Goal: Navigation & Orientation: Find specific page/section

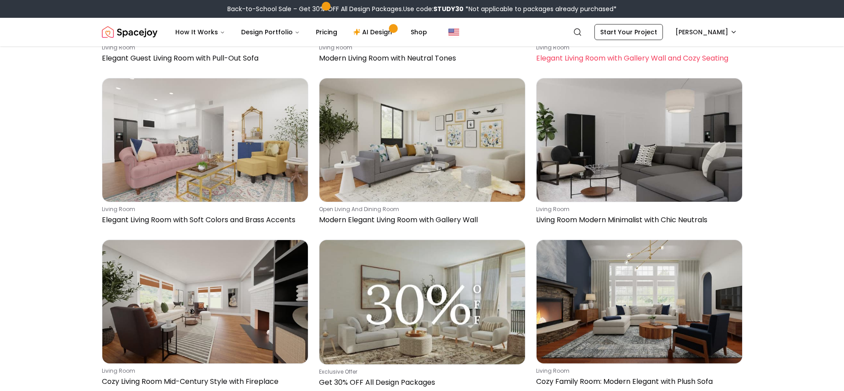
scroll to position [4896, 0]
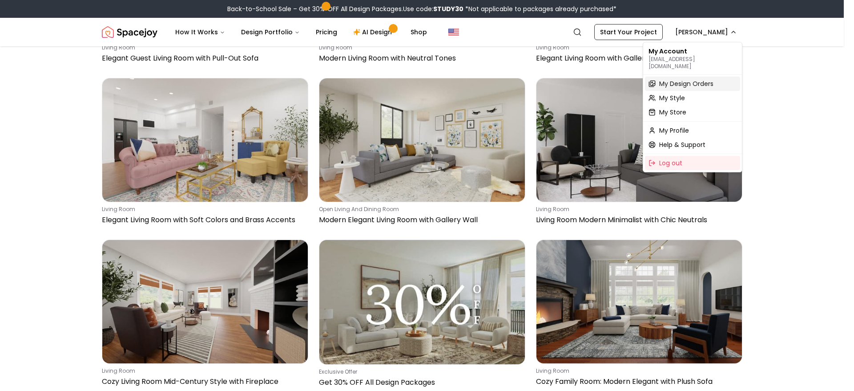
click at [681, 79] on span "My Design Orders" at bounding box center [686, 83] width 54 height 9
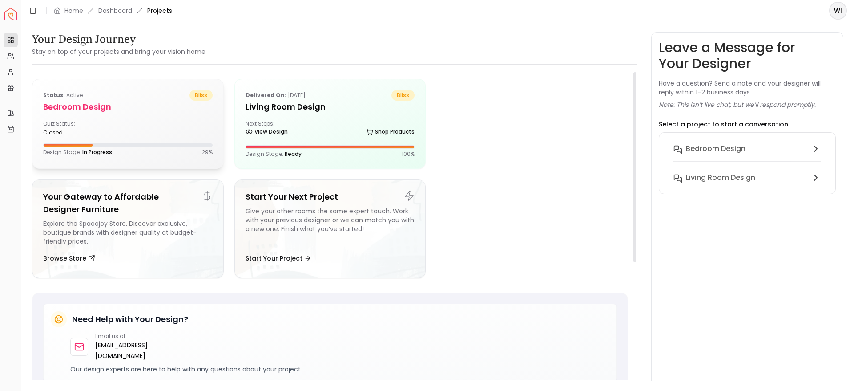
click at [154, 99] on div "Status: active bliss" at bounding box center [127, 95] width 169 height 11
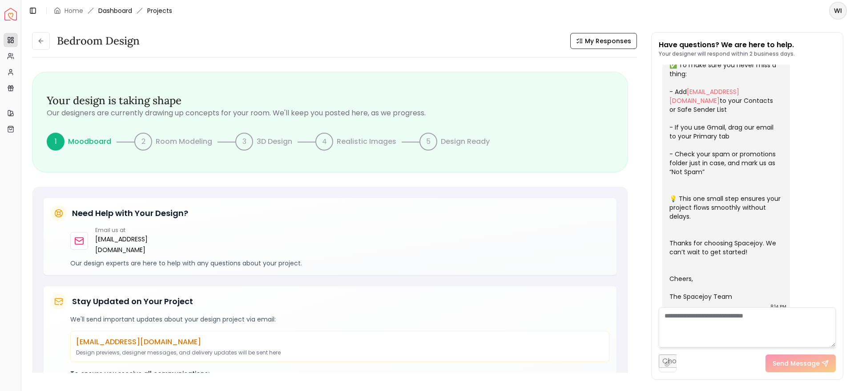
click at [109, 12] on link "Dashboard" at bounding box center [115, 10] width 34 height 9
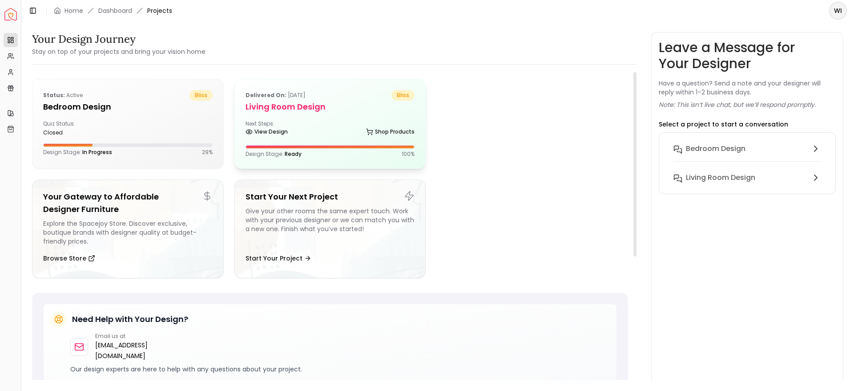
click at [300, 111] on h5 "Living Room Design" at bounding box center [330, 107] width 169 height 12
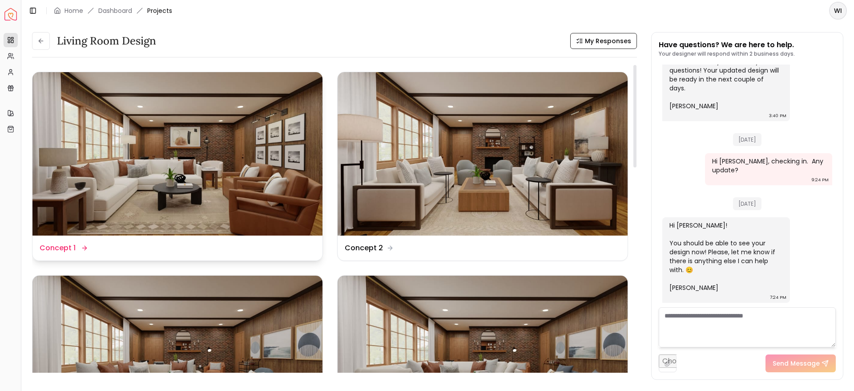
click at [284, 206] on img at bounding box center [177, 153] width 290 height 163
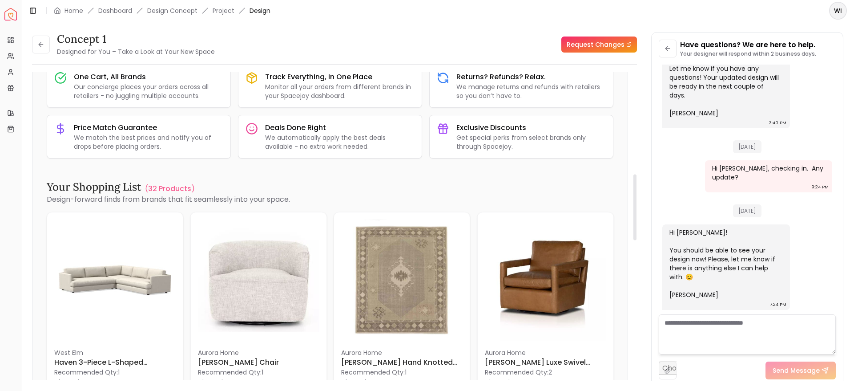
scroll to position [476, 0]
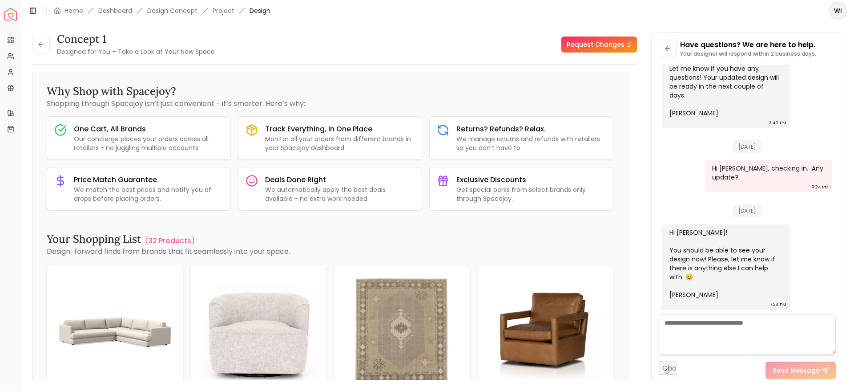
click at [168, 5] on div "Toggle Sidebar Home Dashboard Design Concept Project Design" at bounding box center [149, 10] width 256 height 12
click at [170, 12] on li "Design Concept" at bounding box center [172, 10] width 50 height 9
click at [121, 12] on link "Dashboard" at bounding box center [115, 10] width 34 height 9
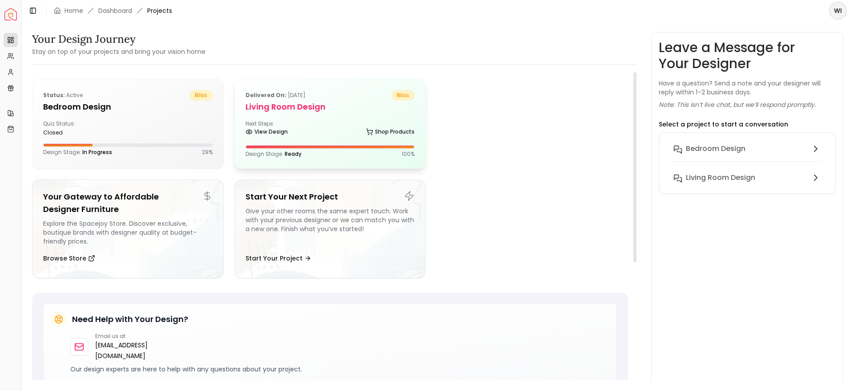
click at [286, 123] on div "Next Steps: View Design Shop Products" at bounding box center [330, 129] width 169 height 18
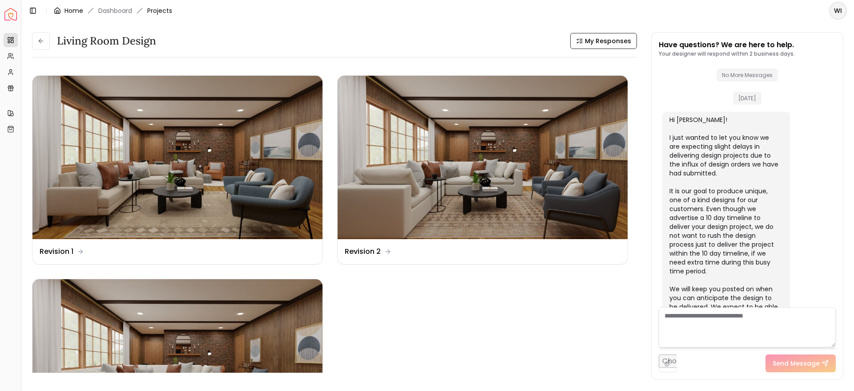
click at [71, 10] on link "Home" at bounding box center [74, 10] width 19 height 9
